Goal: Task Accomplishment & Management: Manage account settings

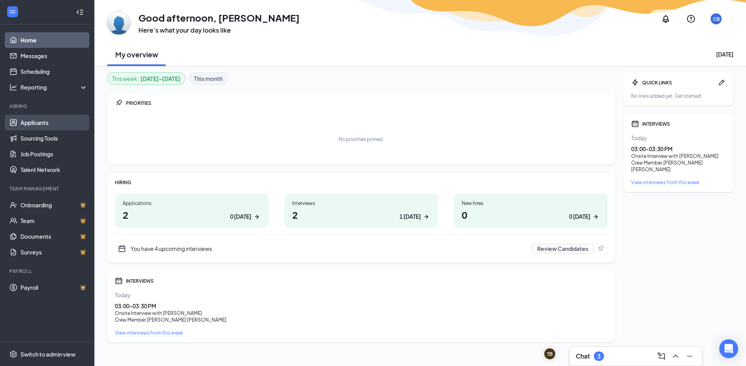
click at [30, 120] on link "Applicants" at bounding box center [53, 123] width 67 height 16
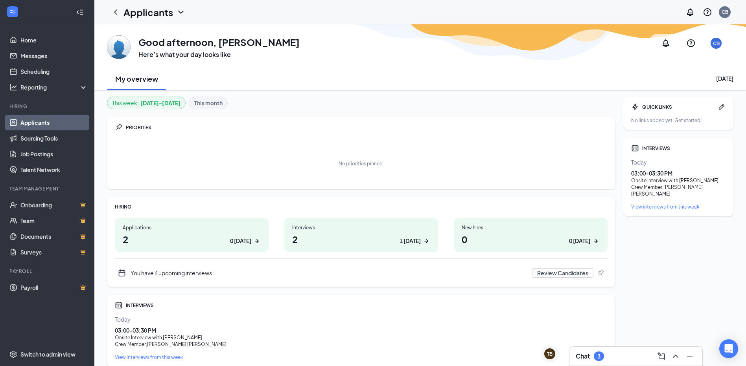
click at [43, 125] on link "Applicants" at bounding box center [53, 123] width 67 height 16
click at [681, 154] on div "INTERVIEWS Today 03:00 - 03:30 PM Onsite Interview with victoria lunghi Crew Me…" at bounding box center [678, 177] width 110 height 79
click at [327, 239] on h1 "2 1 today" at bounding box center [361, 239] width 138 height 13
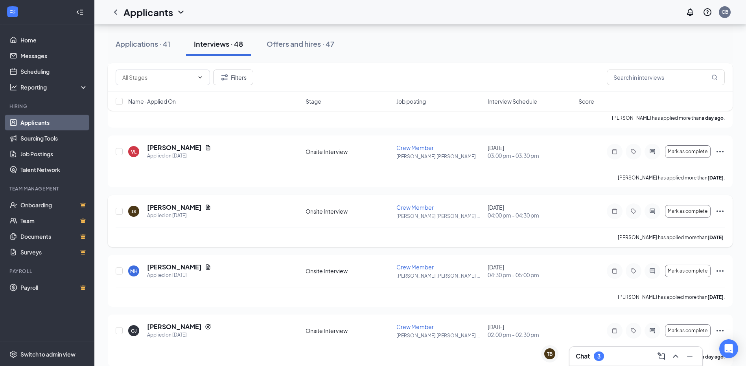
scroll to position [118, 0]
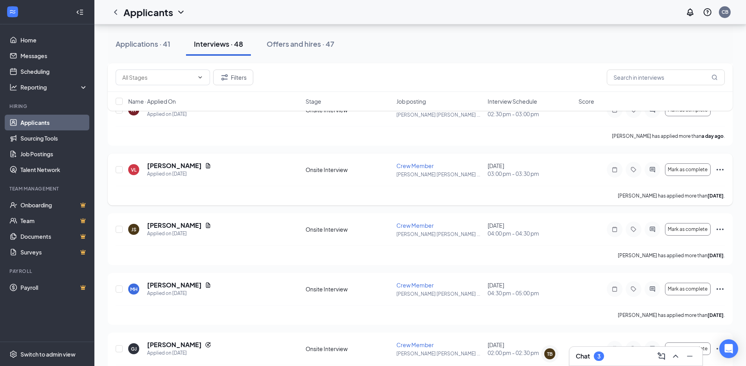
click at [719, 169] on icon "Ellipses" at bounding box center [719, 169] width 9 height 9
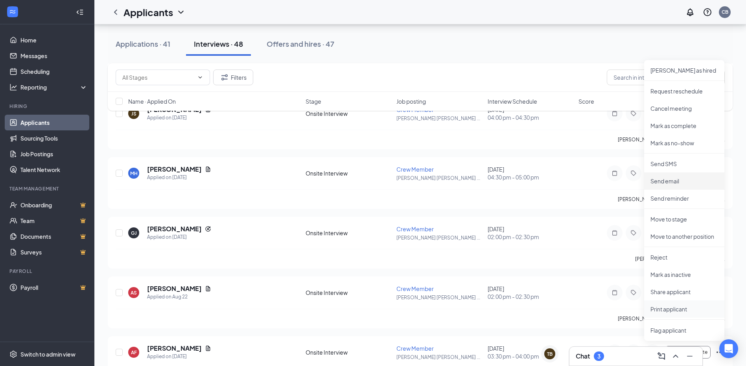
scroll to position [236, 0]
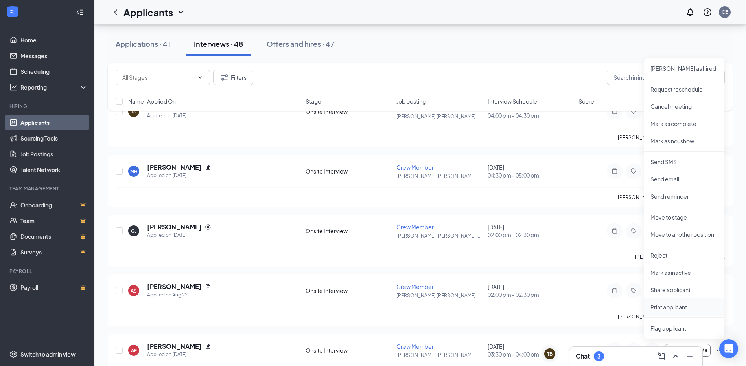
click at [684, 310] on p "Print applicant" at bounding box center [684, 307] width 68 height 8
